Goal: Share content

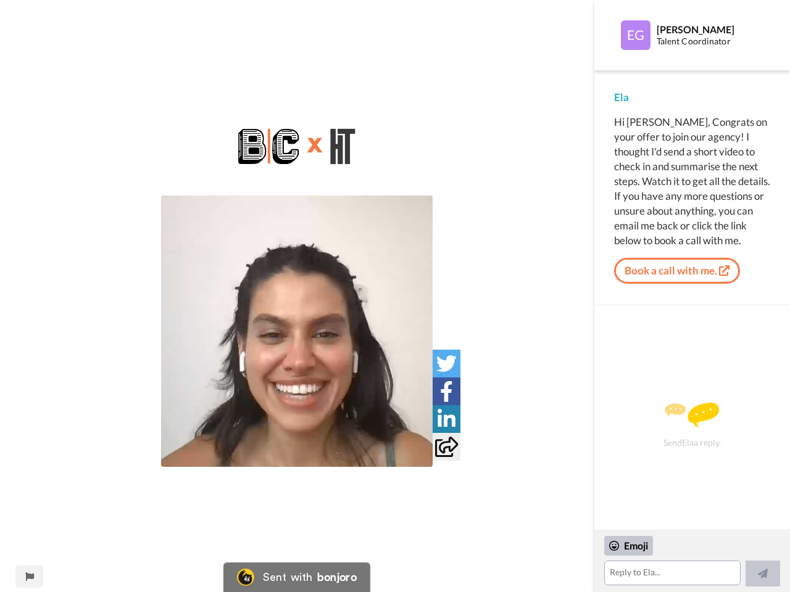
click at [297, 331] on img at bounding box center [296, 331] width 271 height 271
click at [446, 363] on icon at bounding box center [446, 363] width 20 height 20
click at [446, 391] on icon at bounding box center [446, 391] width 13 height 20
click at [446, 419] on icon at bounding box center [446, 419] width 18 height 20
click at [446, 447] on icon at bounding box center [446, 447] width 23 height 20
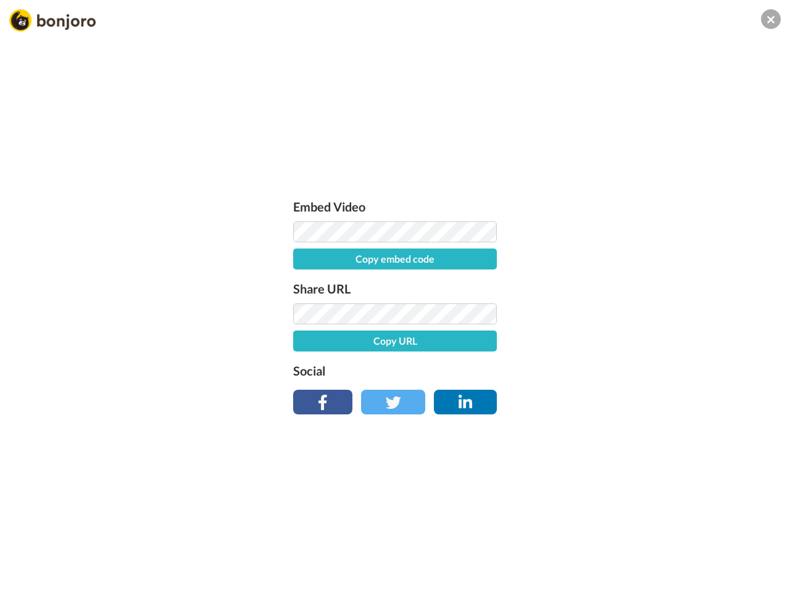
click at [29, 577] on div "Embed Video Copy embed code Share URL Copy URL Social" at bounding box center [395, 363] width 790 height 592
click at [691, 561] on div "Embed Video Copy embed code Share URL Copy URL Social" at bounding box center [395, 363] width 790 height 592
click at [629, 546] on div "Embed Video Copy embed code Share URL Copy URL Social" at bounding box center [395, 363] width 790 height 592
click at [762, 574] on div "Embed Video Copy embed code Share URL Copy URL Social" at bounding box center [395, 363] width 790 height 592
